Goal: Transaction & Acquisition: Purchase product/service

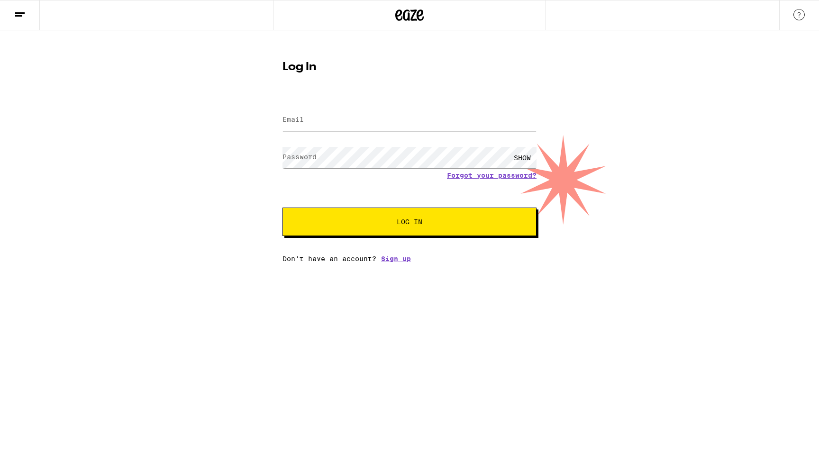
type input "[PERSON_NAME][EMAIL_ADDRESS][DOMAIN_NAME]"
click at [422, 220] on span "Log In" at bounding box center [410, 222] width 26 height 7
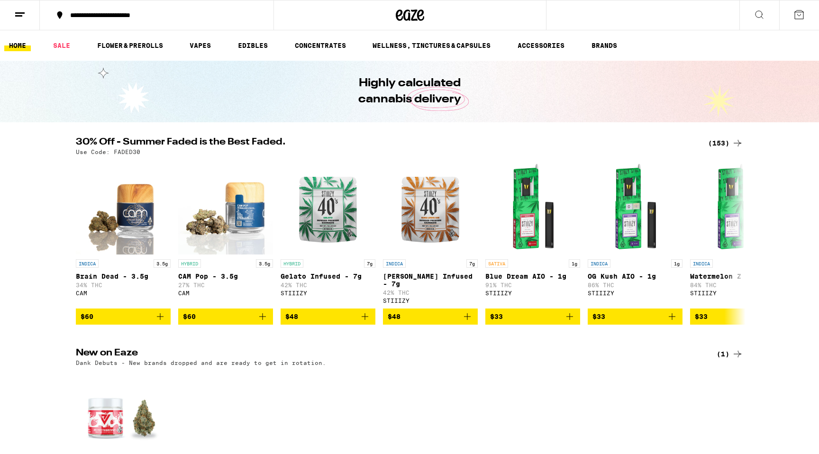
click at [154, 18] on div "**********" at bounding box center [162, 15] width 194 height 7
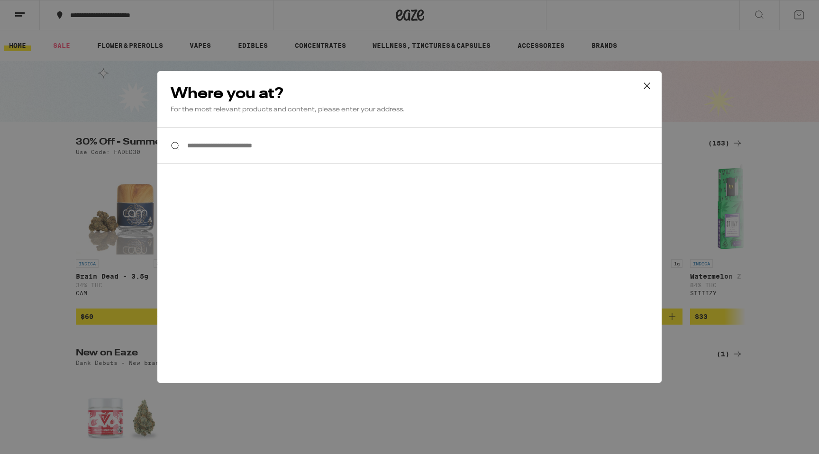
click at [277, 159] on input "**********" at bounding box center [409, 146] width 505 height 37
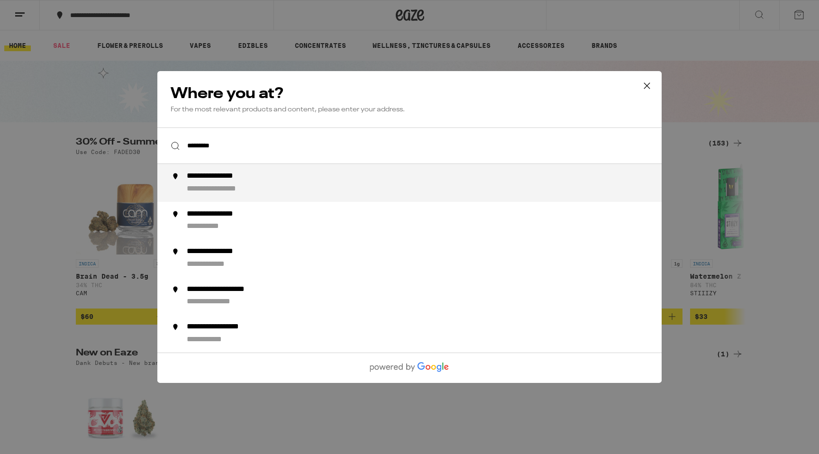
click at [281, 188] on div "**********" at bounding box center [429, 183] width 484 height 23
type input "**********"
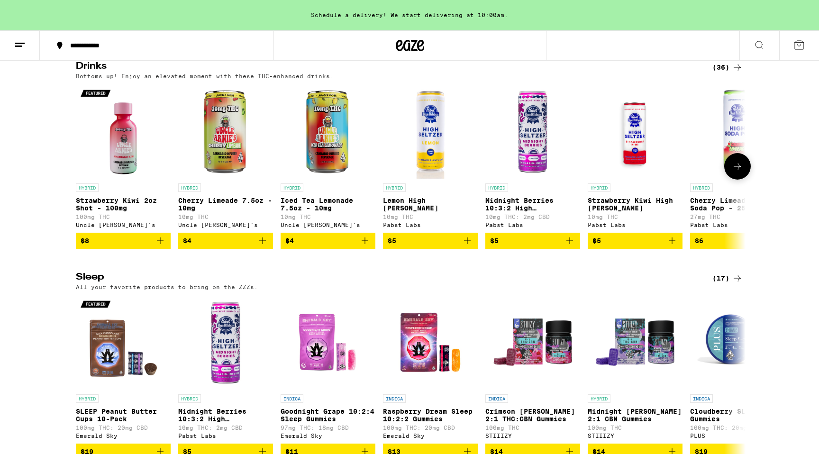
scroll to position [2843, 0]
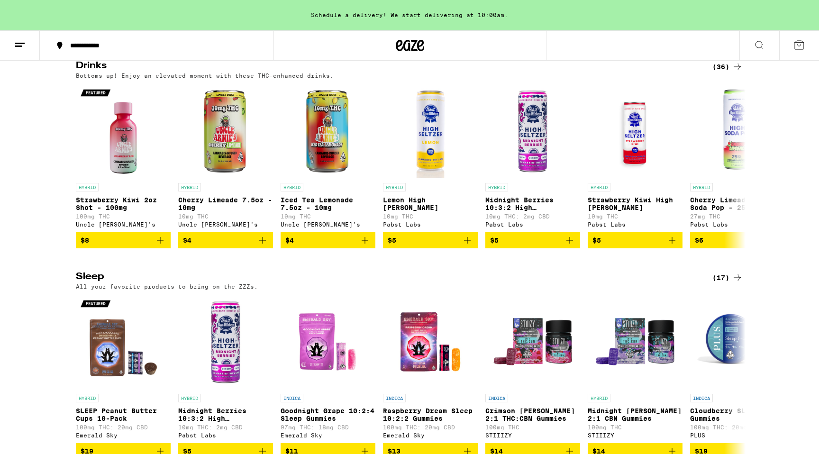
click at [726, 73] on div "(36)" at bounding box center [728, 66] width 31 height 11
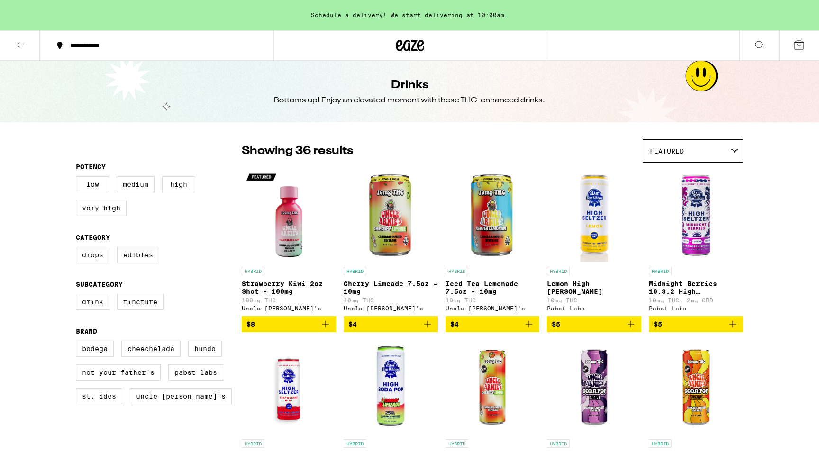
click at [26, 43] on button at bounding box center [20, 46] width 40 height 30
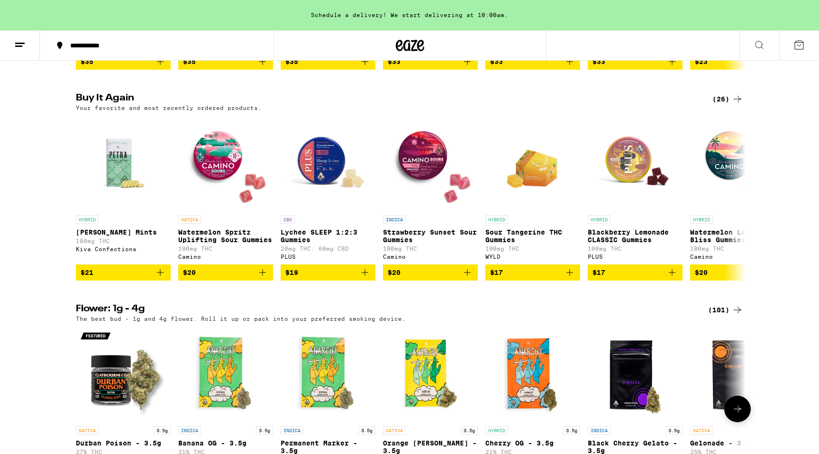
scroll to position [479, 0]
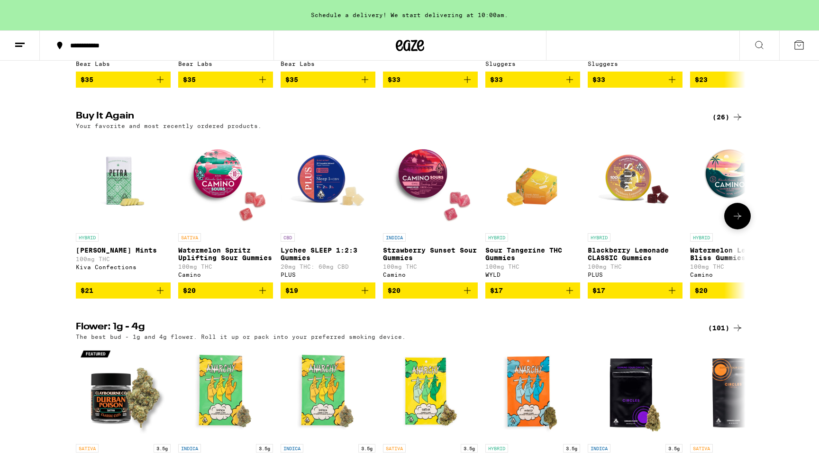
click at [111, 254] on p "[PERSON_NAME] Mints" at bounding box center [123, 251] width 95 height 8
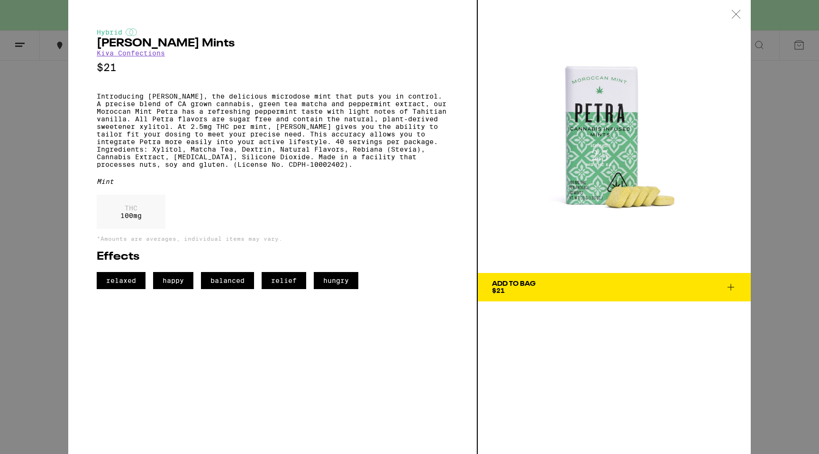
click at [145, 55] on link "Kiva Confections" at bounding box center [131, 53] width 68 height 8
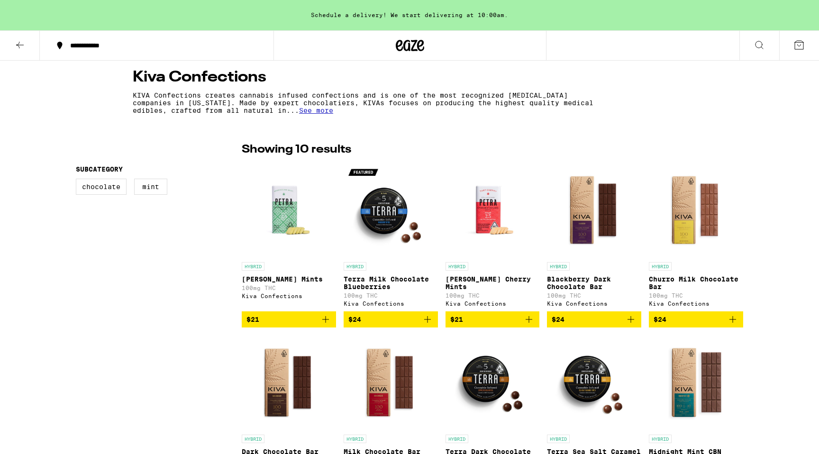
scroll to position [181, 0]
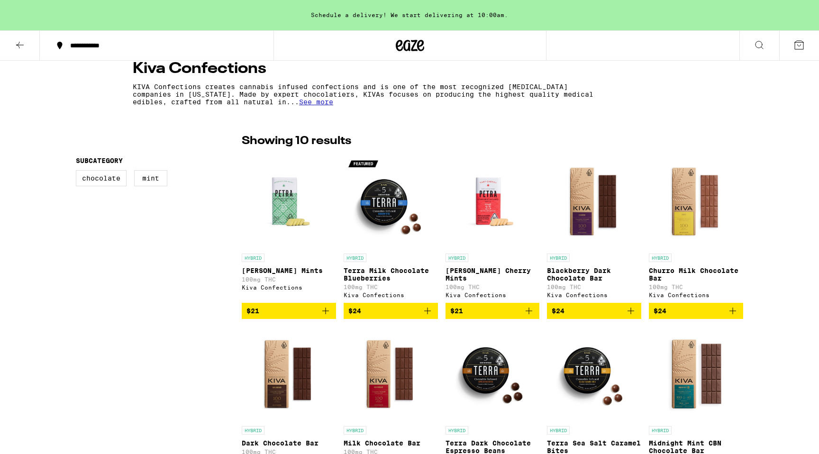
click at [500, 313] on span "$21" at bounding box center [493, 310] width 85 height 11
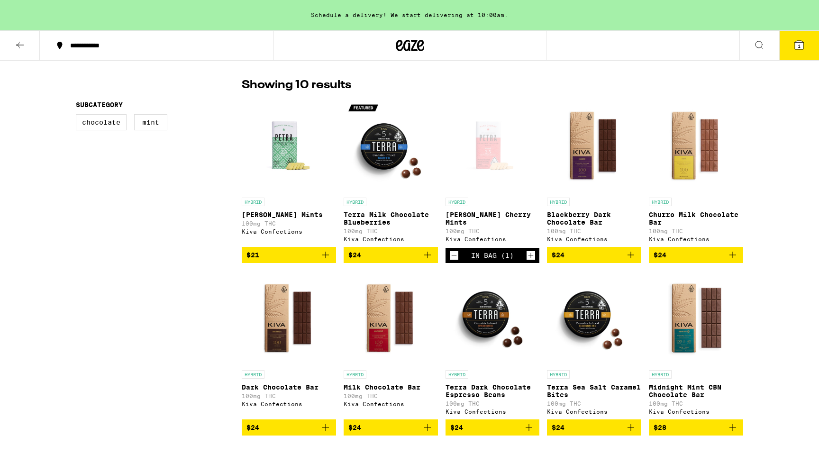
scroll to position [232, 0]
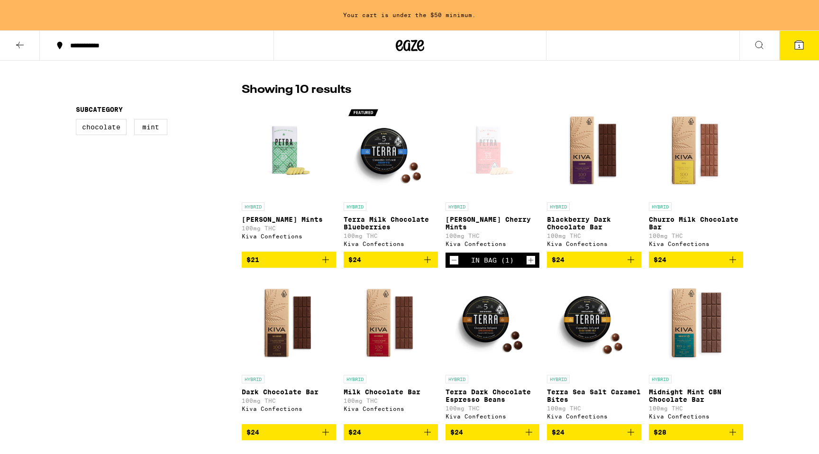
click at [425, 266] on icon "Add to bag" at bounding box center [427, 259] width 11 height 11
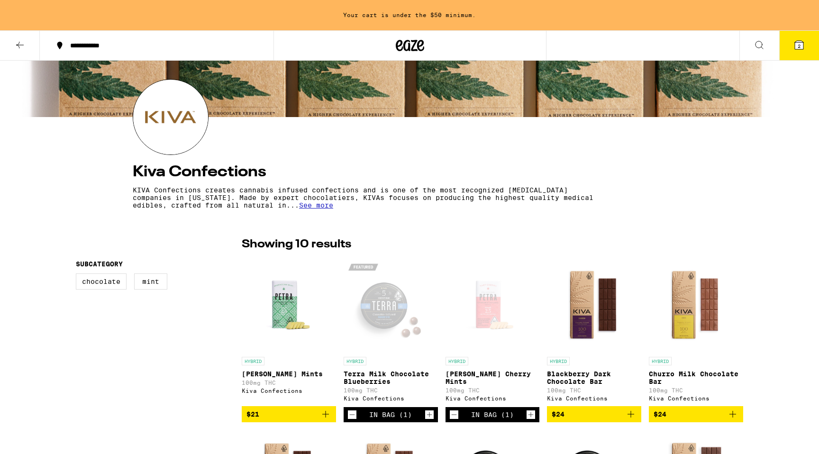
scroll to position [0, 0]
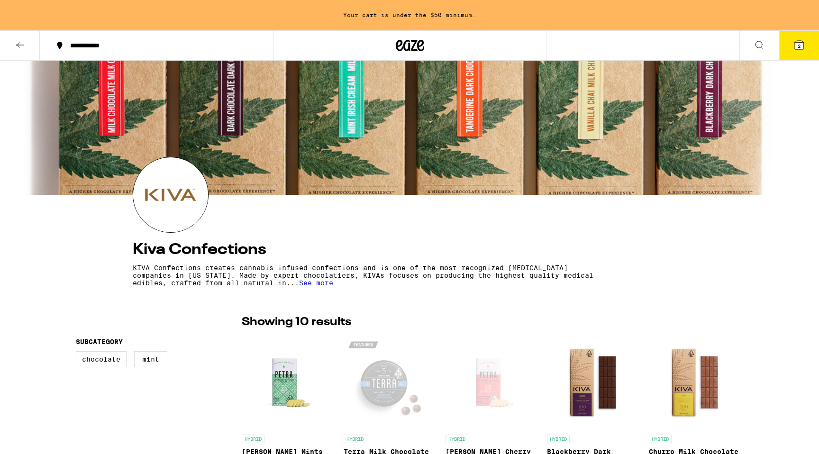
click at [19, 40] on icon at bounding box center [19, 44] width 11 height 11
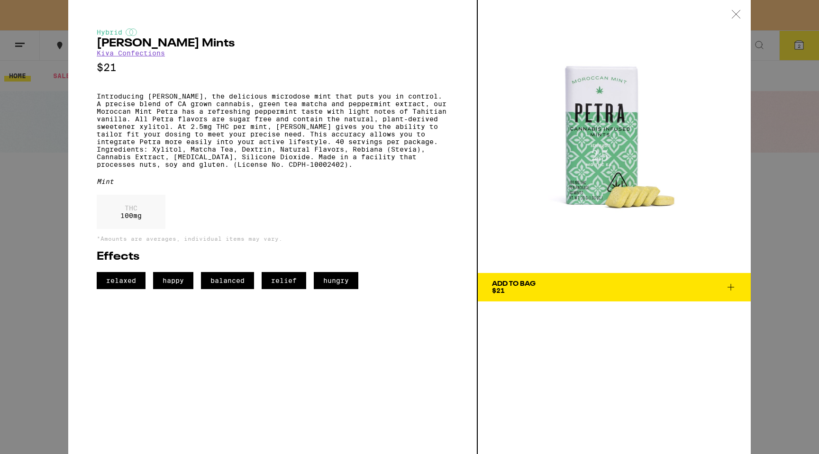
click at [61, 148] on div "Hybrid [PERSON_NAME] Mints Kiva Confections $21 Introducing [PERSON_NAME], the …" at bounding box center [409, 227] width 819 height 454
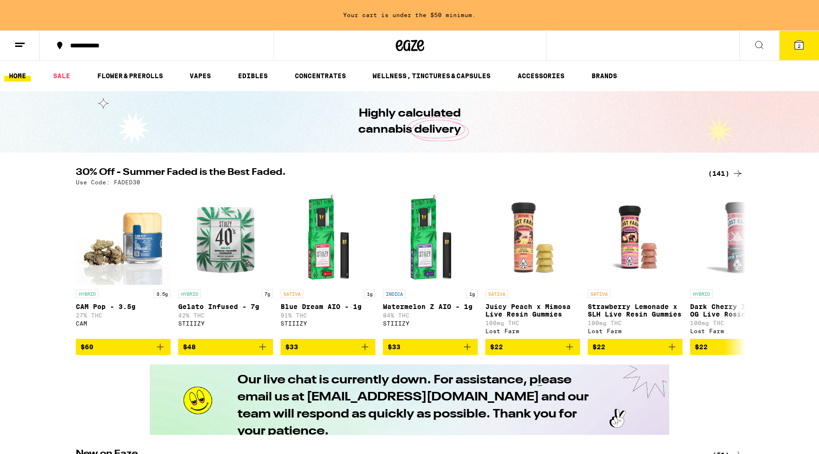
click at [750, 44] on button at bounding box center [760, 46] width 40 height 30
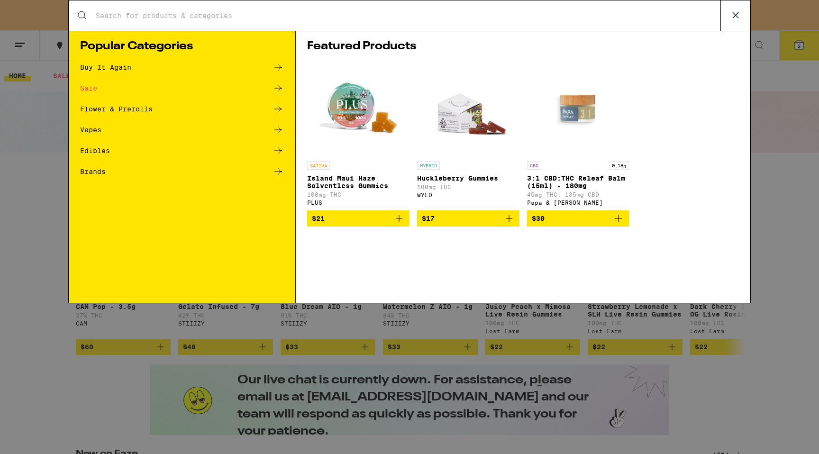
click at [127, 110] on div "Flower & Prerolls" at bounding box center [116, 109] width 73 height 7
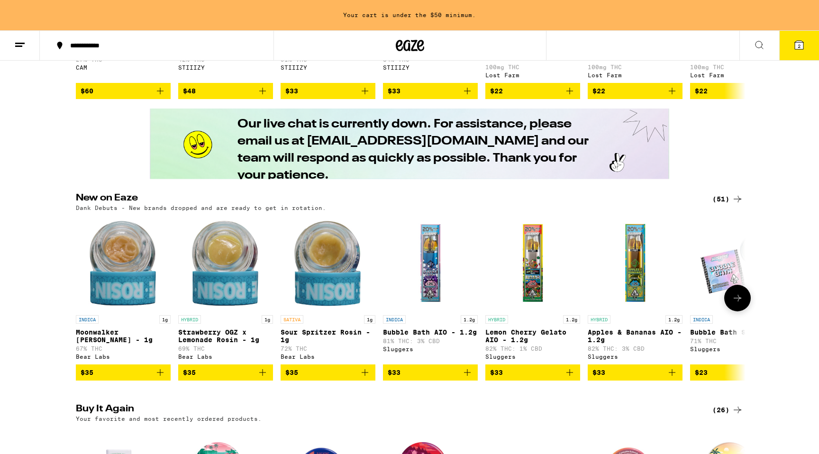
scroll to position [258, 0]
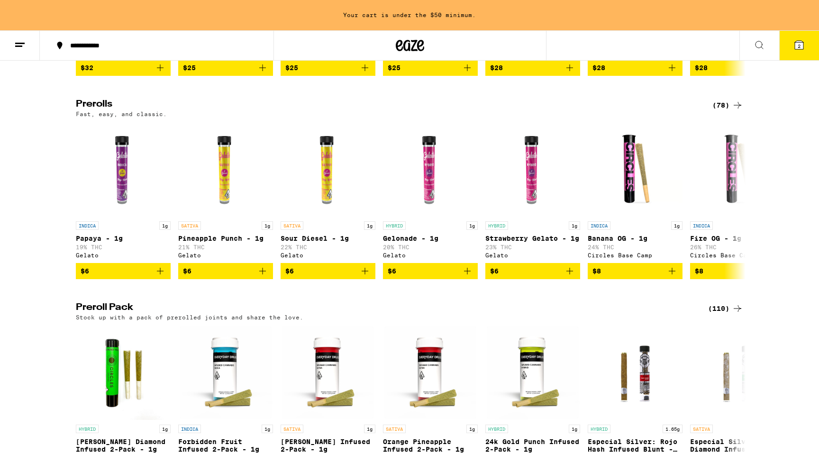
scroll to position [480, 0]
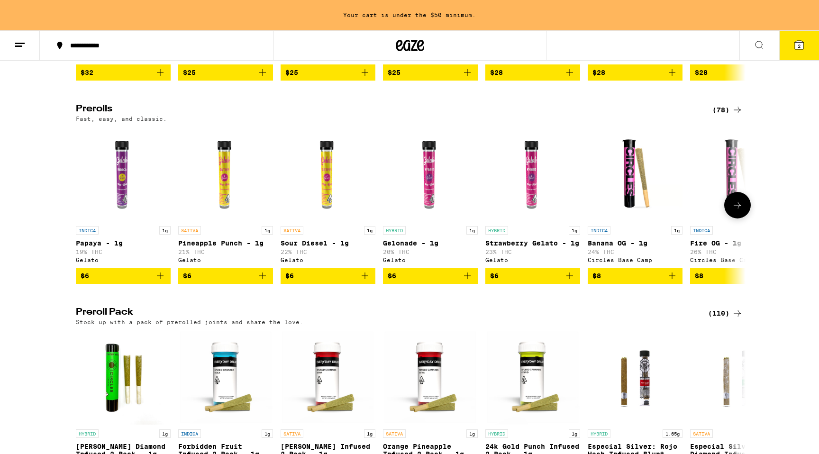
click at [744, 219] on button at bounding box center [738, 205] width 27 height 27
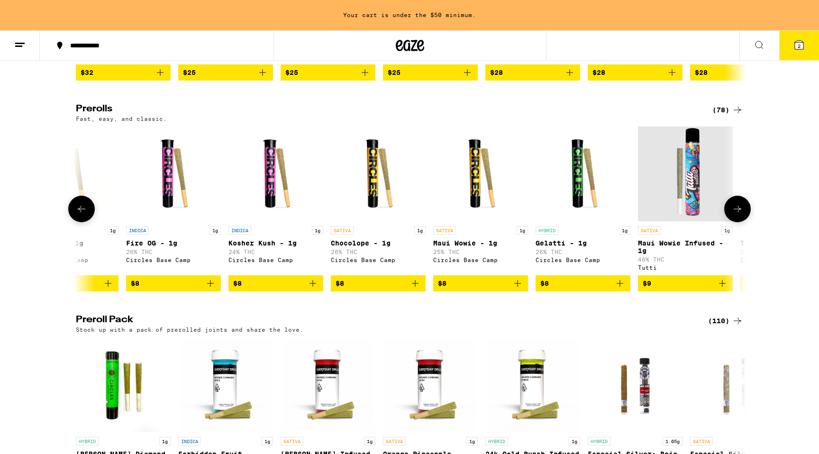
click at [744, 219] on button at bounding box center [738, 209] width 27 height 27
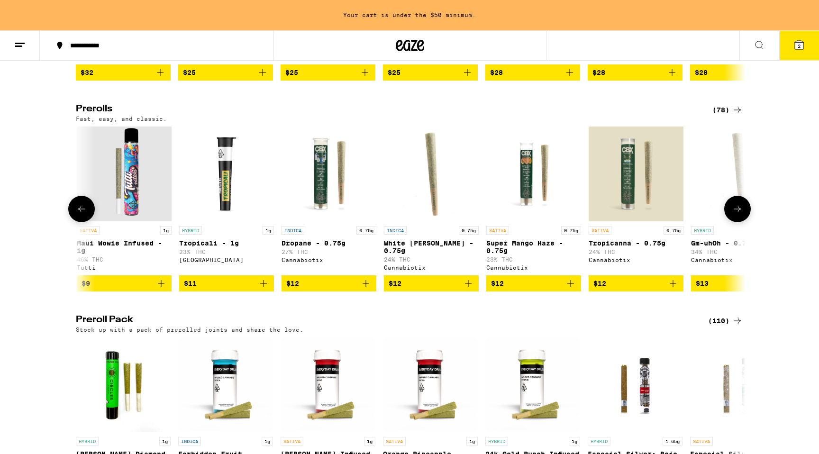
scroll to position [0, 1129]
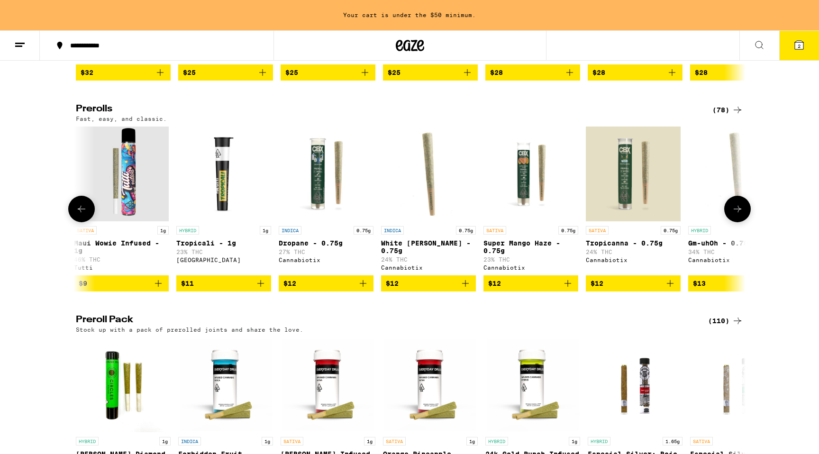
click at [744, 219] on button at bounding box center [738, 209] width 27 height 27
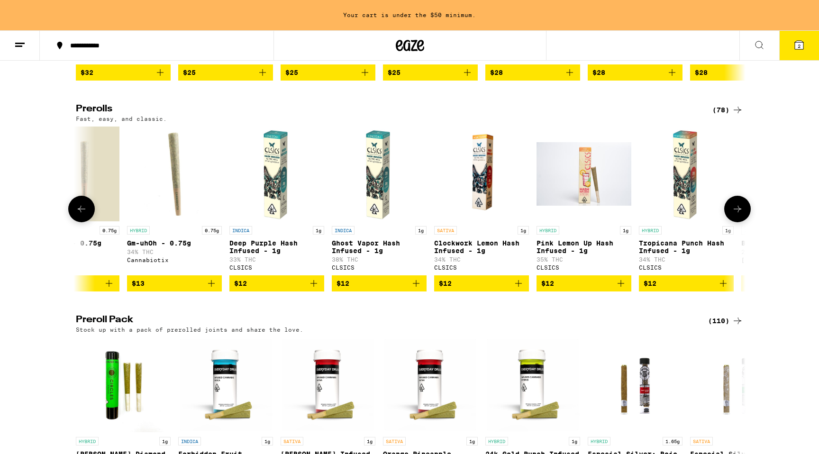
scroll to position [0, 1693]
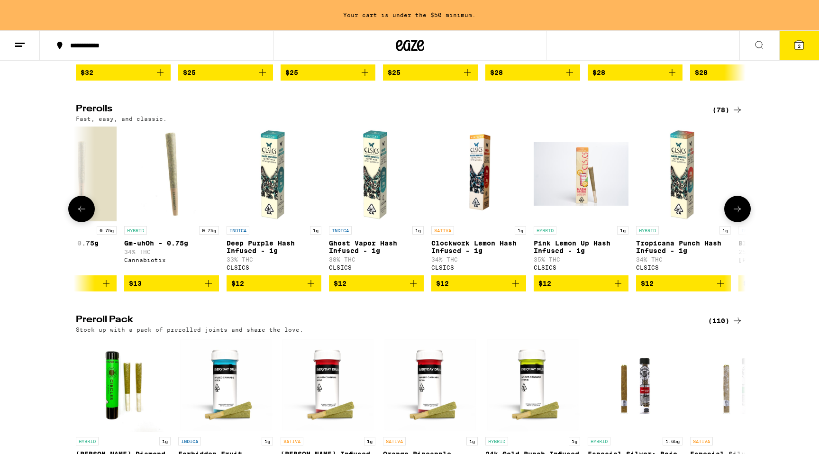
click at [744, 219] on button at bounding box center [738, 209] width 27 height 27
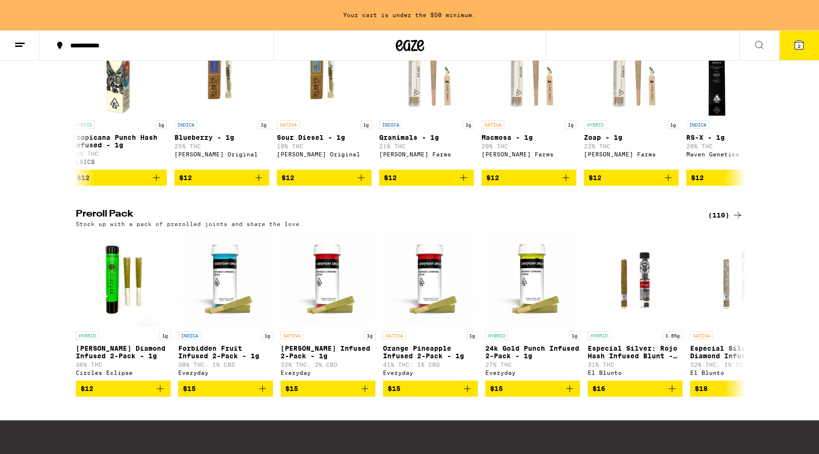
scroll to position [587, 0]
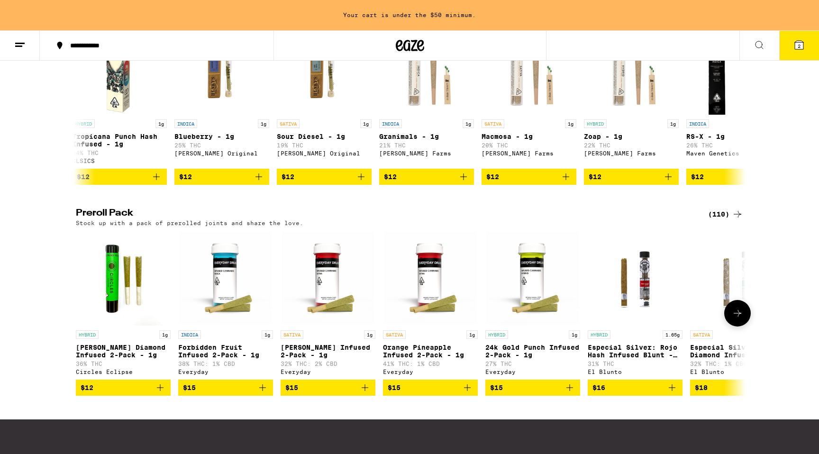
click at [735, 327] on button at bounding box center [738, 313] width 27 height 27
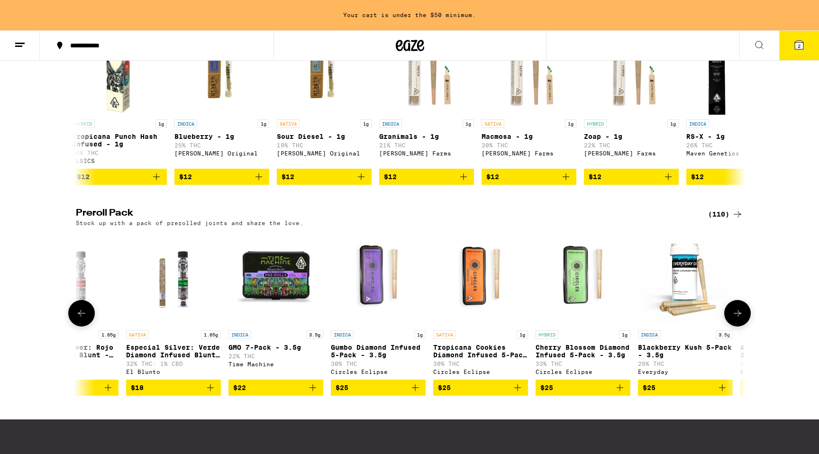
click at [735, 327] on button at bounding box center [738, 313] width 27 height 27
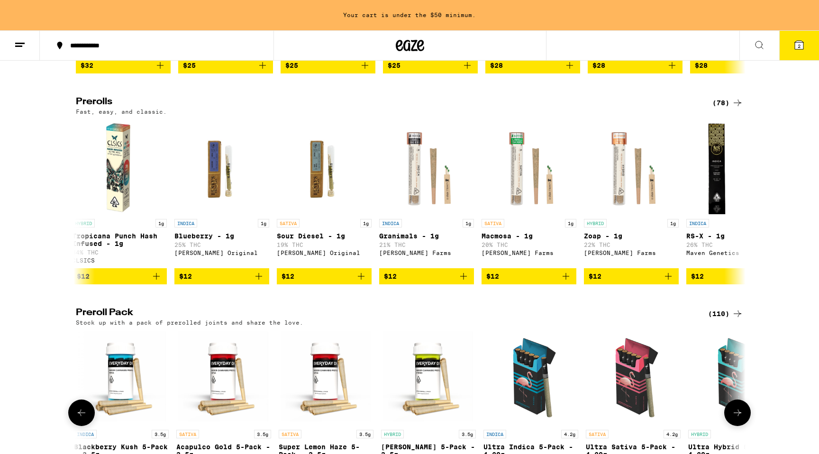
scroll to position [487, 0]
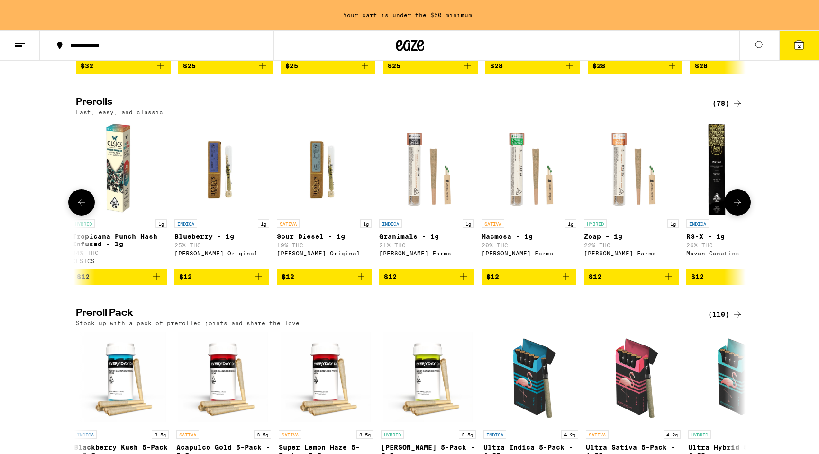
click at [740, 208] on icon at bounding box center [737, 202] width 11 height 11
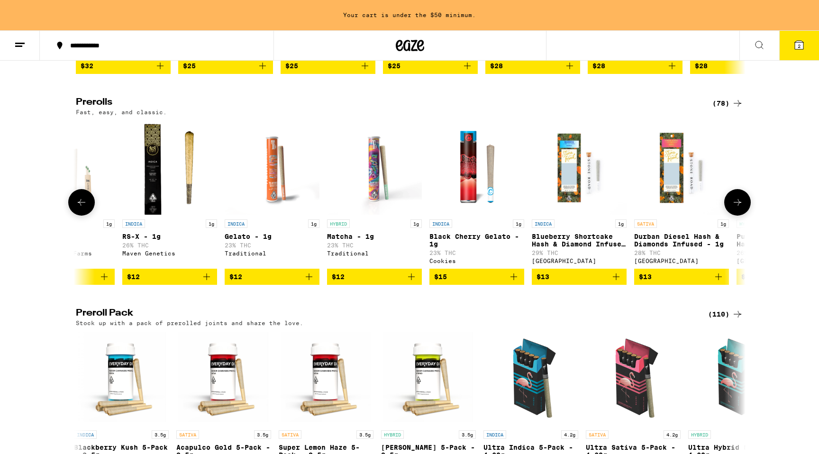
click at [741, 208] on icon at bounding box center [737, 202] width 11 height 11
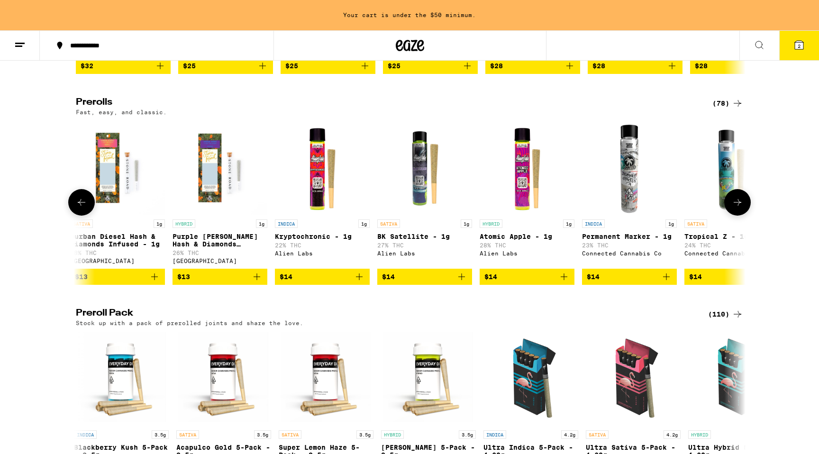
click at [742, 208] on icon at bounding box center [737, 202] width 11 height 11
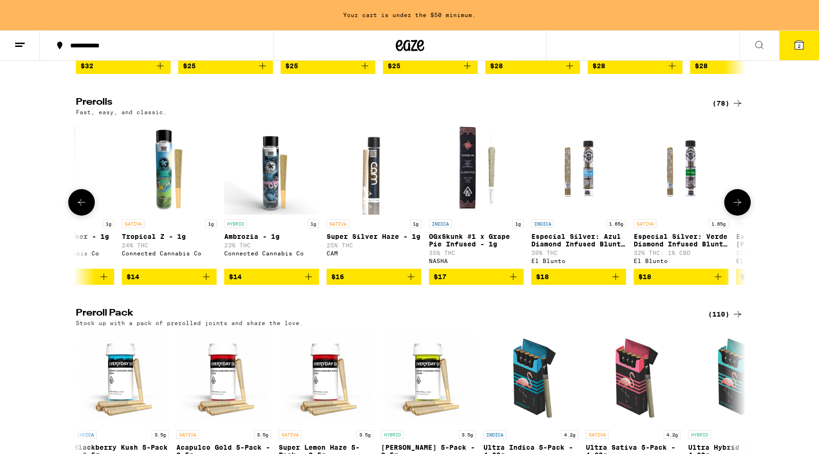
scroll to position [0, 3950]
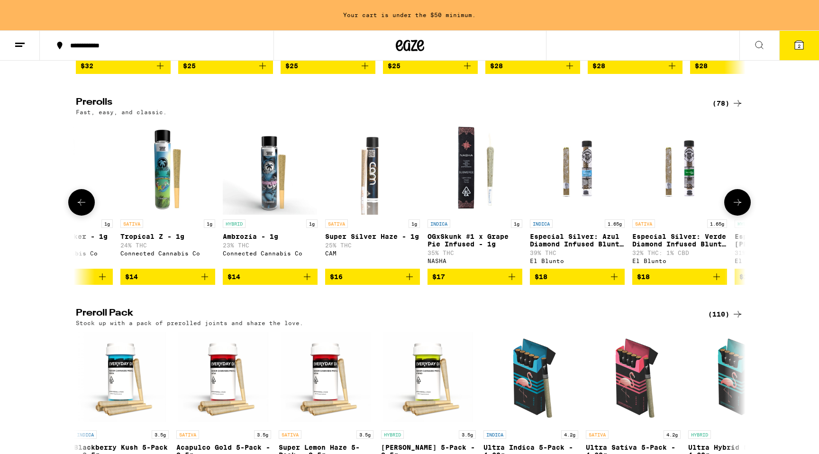
click at [742, 208] on icon at bounding box center [737, 202] width 11 height 11
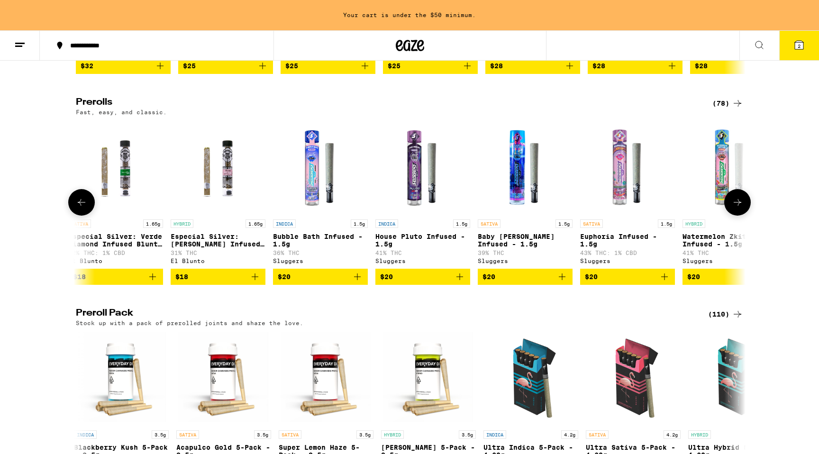
click at [742, 208] on icon at bounding box center [737, 202] width 11 height 11
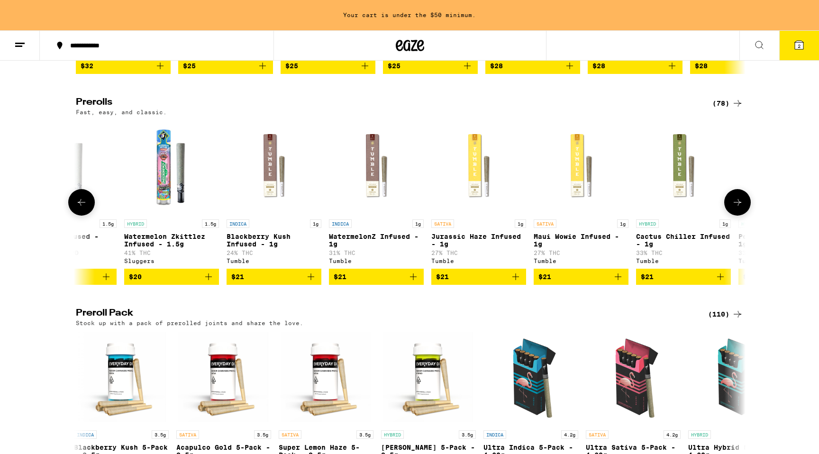
scroll to position [0, 5079]
